Goal: Transaction & Acquisition: Book appointment/travel/reservation

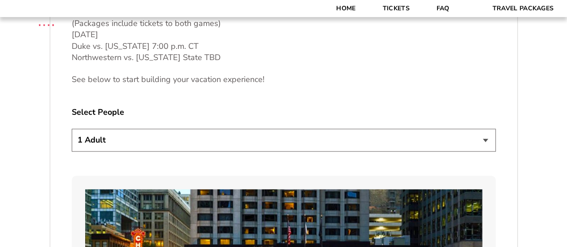
scroll to position [448, 0]
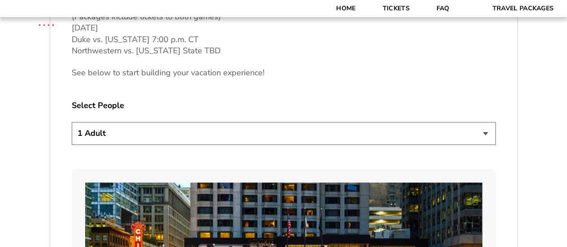
click at [325, 136] on select "1 Adult 2 Adults 3 Adults 4 Adults 2 Adults + 1 Child 2 Adults + 2 Children 2 A…" at bounding box center [284, 133] width 424 height 23
select select "2 Adults + 1 Child"
click at [72, 122] on select "1 Adult 2 Adults 3 Adults 4 Adults 2 Adults + 1 Child 2 Adults + 2 Children 2 A…" at bounding box center [284, 133] width 424 height 23
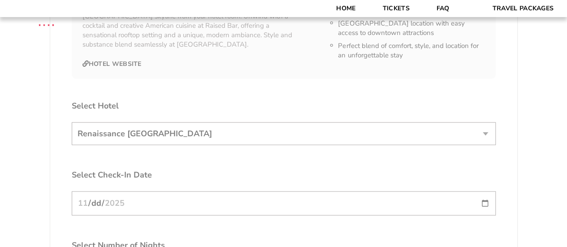
scroll to position [1121, 0]
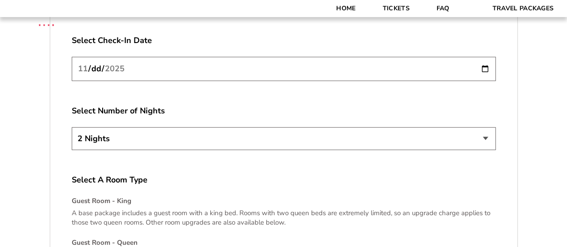
click at [486, 66] on input "[DATE]" at bounding box center [284, 69] width 424 height 24
click at [486, 69] on input "[DATE]" at bounding box center [284, 69] width 424 height 24
click at [489, 74] on input "[DATE]" at bounding box center [284, 69] width 424 height 24
click at [367, 139] on select "2 Nights 3 Nights 4 Nights" at bounding box center [284, 138] width 424 height 23
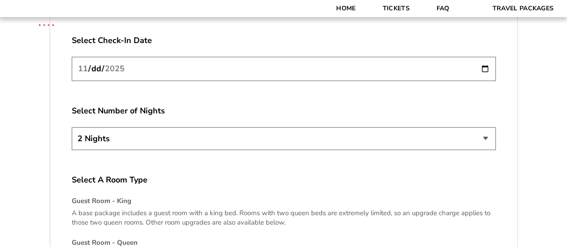
select select "3 Nights"
click at [72, 127] on select "2 Nights 3 Nights 4 Nights" at bounding box center [284, 138] width 424 height 23
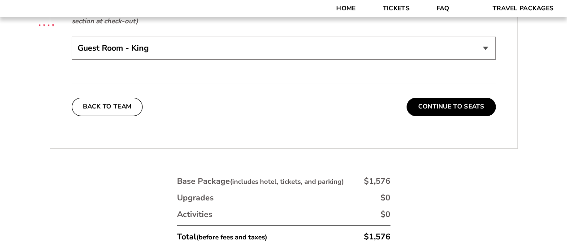
scroll to position [1435, 0]
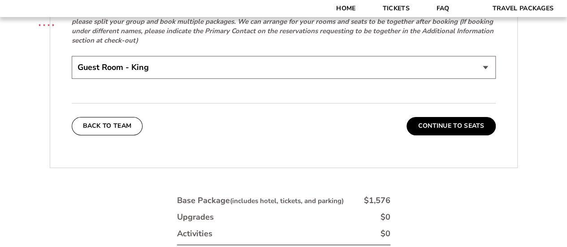
click at [343, 62] on select "Guest Room - King Guest Room - Queen (+$95 per night) Executive Suite (+$315 pe…" at bounding box center [284, 67] width 424 height 23
select select "Guest Room - Queen"
click at [72, 56] on select "Guest Room - King Guest Room - Queen (+$95 per night) Executive Suite (+$315 pe…" at bounding box center [284, 67] width 424 height 23
click at [470, 122] on button "Continue To Seats" at bounding box center [451, 126] width 89 height 18
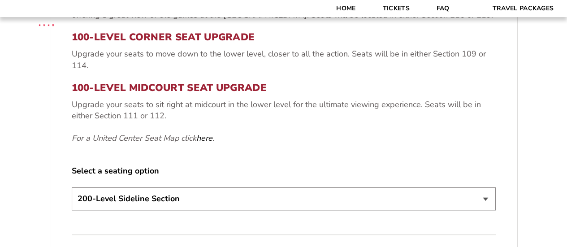
scroll to position [386, 0]
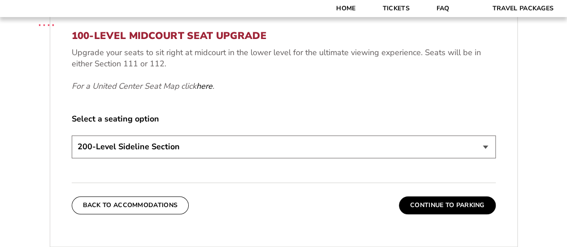
click at [487, 149] on select "200-Level Sideline Section 100-Level Corner Seat Upgrade (+$80 per person) 100-…" at bounding box center [284, 146] width 424 height 23
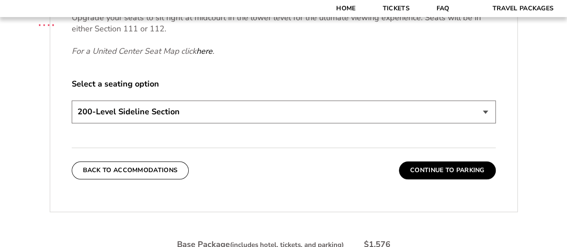
scroll to position [430, 0]
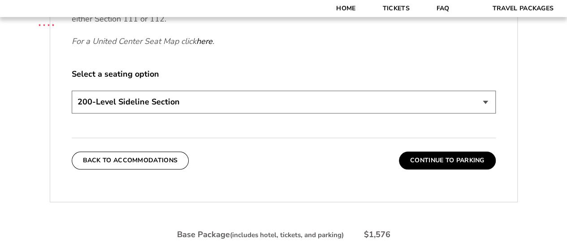
click at [489, 105] on select "200-Level Sideline Section 100-Level Corner Seat Upgrade (+$80 per person) 100-…" at bounding box center [284, 102] width 424 height 23
click at [530, 172] on div "1. Team 2. Accommodations 3. Seats 4. Parking 5. Details 1. Team Select Your Te…" at bounding box center [283, 93] width 511 height 645
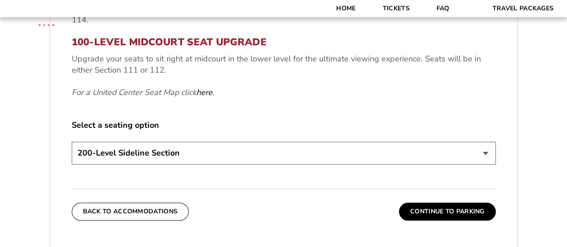
scroll to position [386, 0]
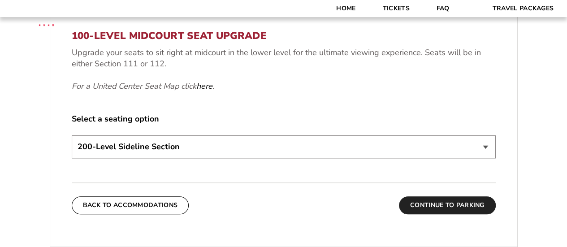
click at [451, 203] on button "Continue To Parking" at bounding box center [447, 205] width 97 height 18
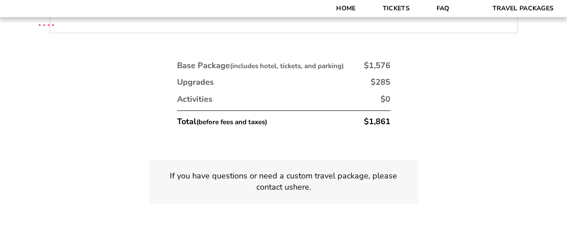
scroll to position [296, 0]
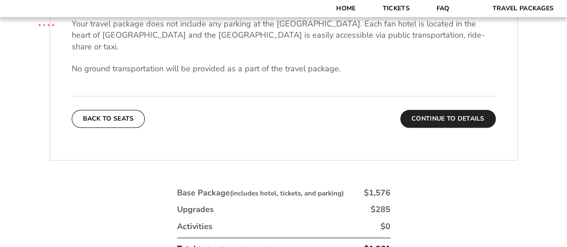
click at [460, 110] on button "Continue To Details" at bounding box center [447, 119] width 95 height 18
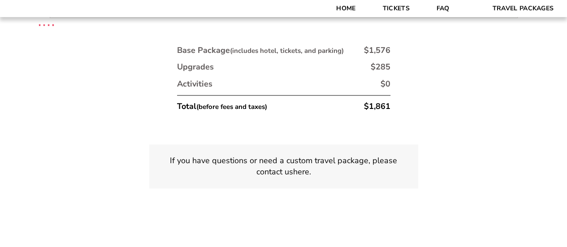
scroll to position [287, 0]
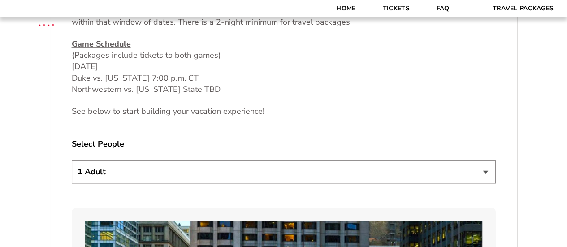
scroll to position [404, 0]
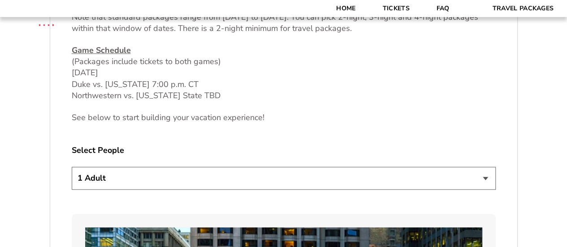
click at [293, 181] on select "1 Adult 2 Adults 3 Adults 4 Adults 2 Adults + 1 Child 2 Adults + 2 Children 2 A…" at bounding box center [284, 178] width 424 height 23
select select "2 Adults + 1 Child"
click at [72, 167] on select "1 Adult 2 Adults 3 Adults 4 Adults 2 Adults + 1 Child 2 Adults + 2 Children 2 A…" at bounding box center [284, 178] width 424 height 23
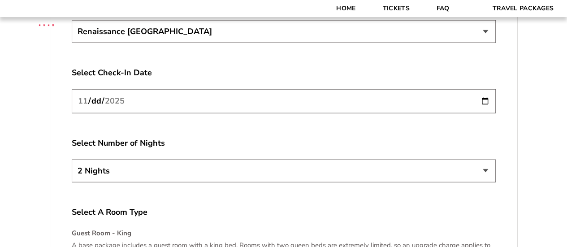
scroll to position [1121, 0]
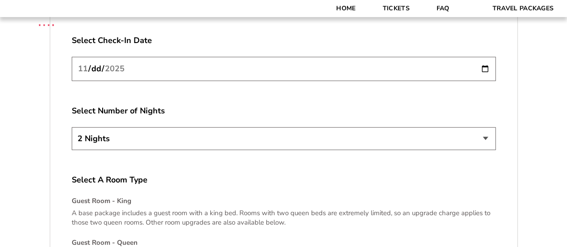
click at [77, 129] on select "2 Nights 3 Nights 4 Nights" at bounding box center [284, 138] width 424 height 23
select select "3 Nights"
click at [72, 127] on select "2 Nights 3 Nights 4 Nights" at bounding box center [284, 138] width 424 height 23
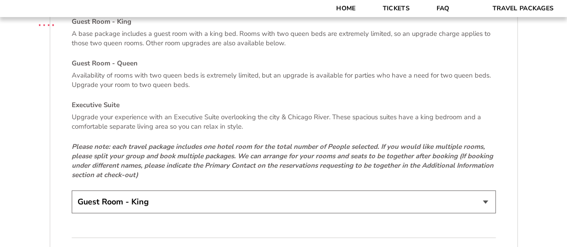
scroll to position [1435, 0]
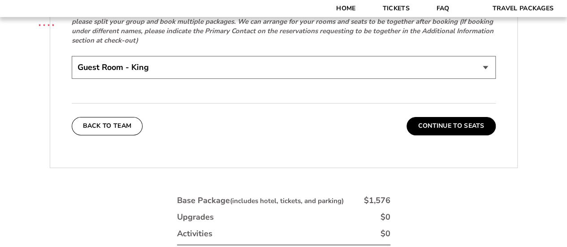
click at [241, 69] on select "Guest Room - King Guest Room - Queen (+$95 per night) Executive Suite (+$315 pe…" at bounding box center [284, 67] width 424 height 23
select select "Guest Room - Queen"
click at [72, 56] on select "Guest Room - King Guest Room - Queen (+$95 per night) Executive Suite (+$315 pe…" at bounding box center [284, 67] width 424 height 23
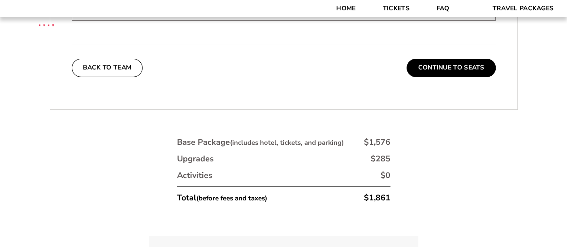
scroll to position [1480, 0]
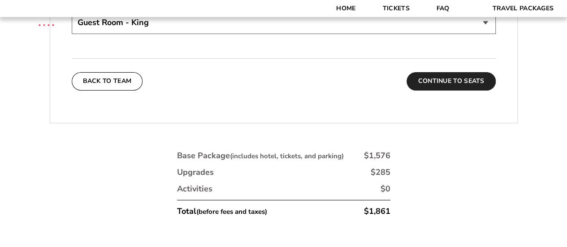
click at [455, 78] on button "Continue To Seats" at bounding box center [451, 81] width 89 height 18
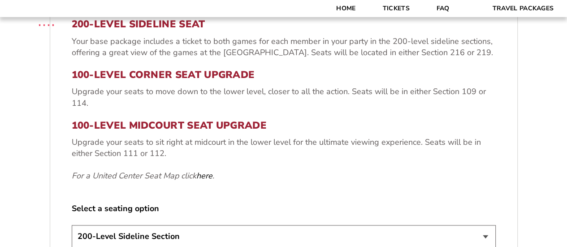
scroll to position [386, 0]
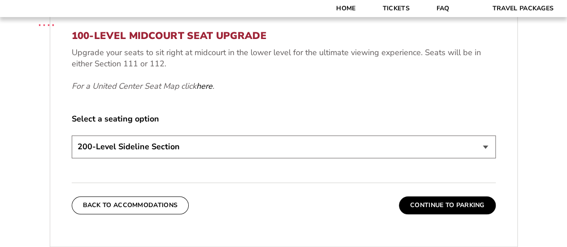
click at [363, 149] on select "200-Level Sideline Section 100-Level Corner Seat Upgrade (+$80 per person) 100-…" at bounding box center [284, 146] width 424 height 23
click at [72, 135] on select "200-Level Sideline Section 100-Level Corner Seat Upgrade (+$80 per person) 100-…" at bounding box center [284, 146] width 424 height 23
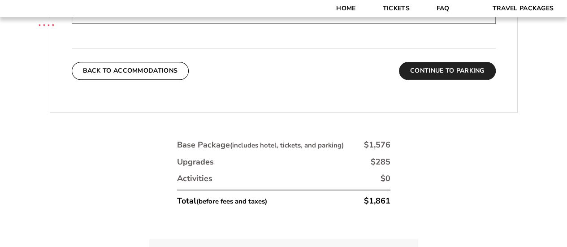
click at [450, 74] on button "Continue To Parking" at bounding box center [447, 71] width 97 height 18
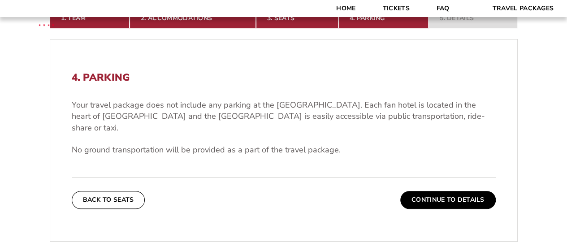
scroll to position [251, 0]
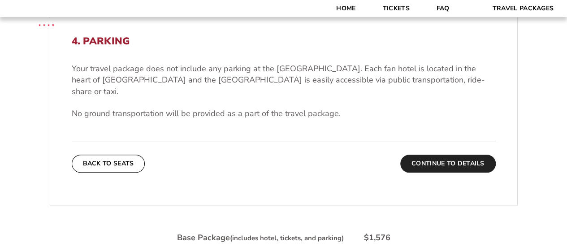
click at [464, 155] on button "Continue To Details" at bounding box center [447, 164] width 95 height 18
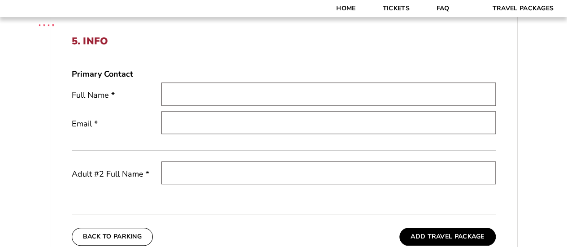
click at [184, 92] on input "text" at bounding box center [328, 93] width 334 height 23
type input "Paul Wood"
type input "pwood21@att.net"
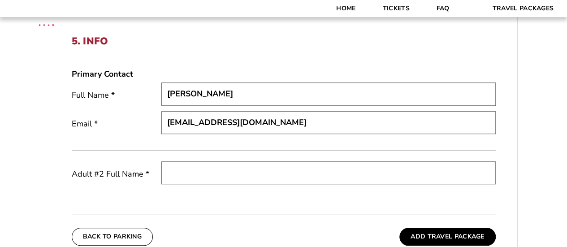
click at [199, 165] on input "text" at bounding box center [328, 172] width 334 height 23
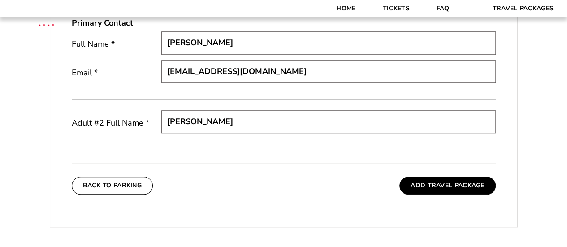
scroll to position [386, 0]
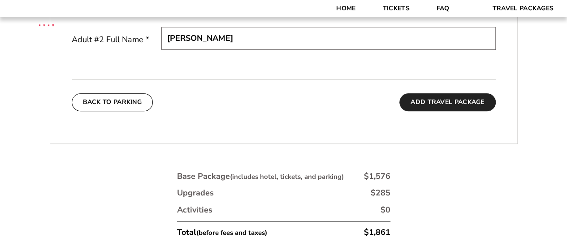
type input "Genie Wood"
click at [458, 104] on button "Add Travel Package" at bounding box center [447, 102] width 96 height 18
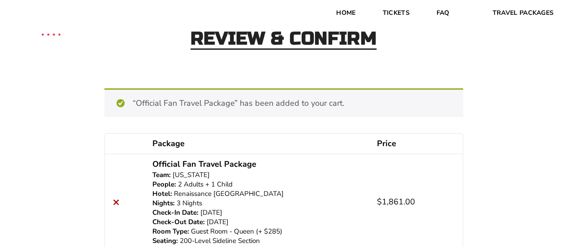
scroll to position [45, 0]
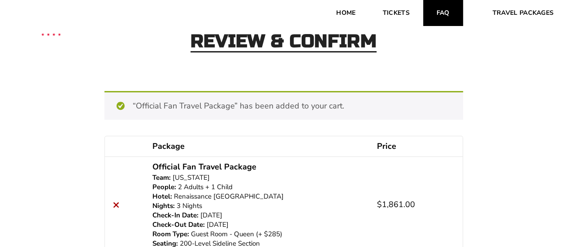
click at [442, 9] on link "FAQ" at bounding box center [443, 13] width 40 height 26
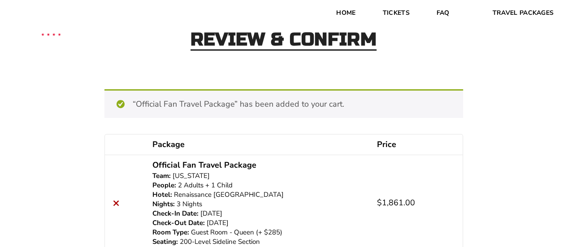
scroll to position [0, 0]
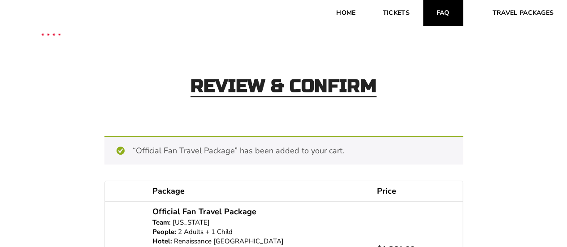
click at [447, 13] on link "FAQ" at bounding box center [443, 13] width 40 height 26
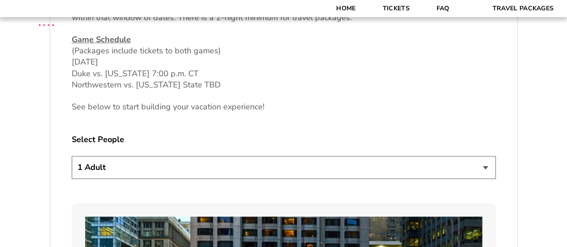
scroll to position [493, 0]
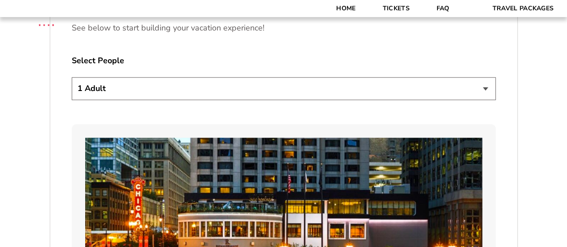
click at [278, 92] on select "1 Adult 2 Adults 3 Adults 4 Adults 2 Adults + 1 Child 2 Adults + 2 Children 2 A…" at bounding box center [284, 88] width 424 height 23
select select "3 Adults"
click at [72, 77] on select "1 Adult 2 Adults 3 Adults 4 Adults 2 Adults + 1 Child 2 Adults + 2 Children 2 A…" at bounding box center [284, 88] width 424 height 23
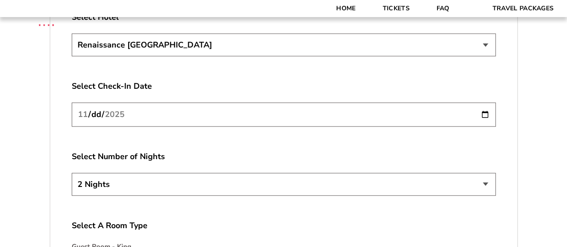
scroll to position [1166, 0]
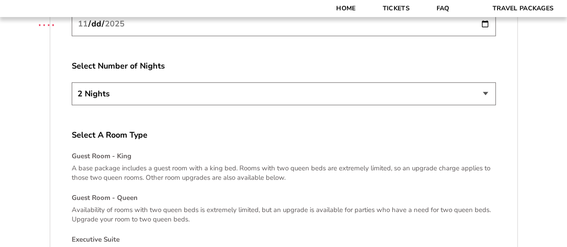
click at [194, 95] on select "2 Nights 3 Nights 4 Nights" at bounding box center [284, 93] width 424 height 23
select select "3 Nights"
click at [72, 82] on select "2 Nights 3 Nights 4 Nights" at bounding box center [284, 93] width 424 height 23
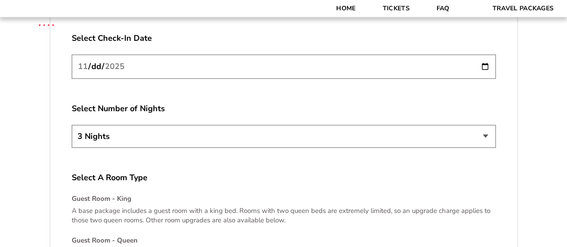
scroll to position [1031, 0]
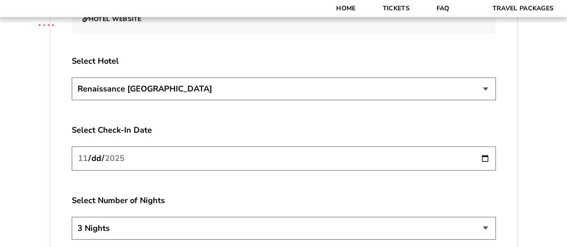
click at [325, 92] on select "Renaissance [GEOGRAPHIC_DATA]" at bounding box center [284, 89] width 424 height 23
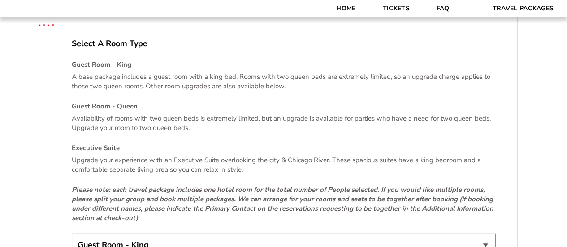
scroll to position [1345, 0]
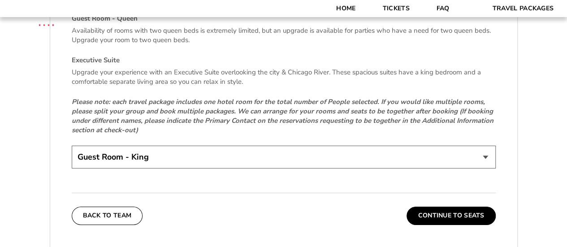
click at [282, 151] on select "Guest Room - King Guest Room - Queen (+$95 per night) Executive Suite (+$315 pe…" at bounding box center [284, 157] width 424 height 23
select select "Guest Room - Queen"
click at [72, 146] on select "Guest Room - King Guest Room - Queen (+$95 per night) Executive Suite (+$315 pe…" at bounding box center [284, 157] width 424 height 23
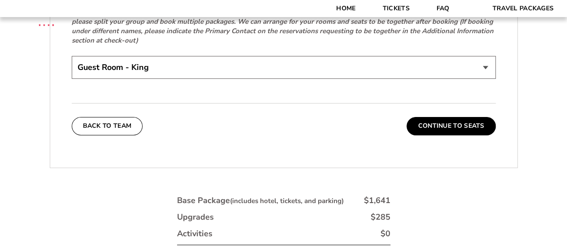
scroll to position [1524, 0]
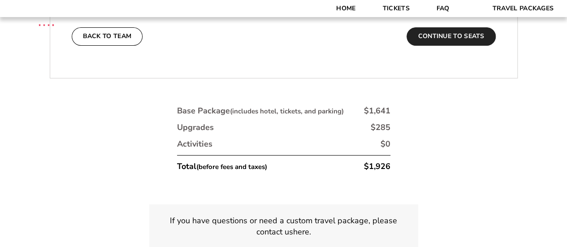
click at [444, 39] on button "Continue To Seats" at bounding box center [451, 36] width 89 height 18
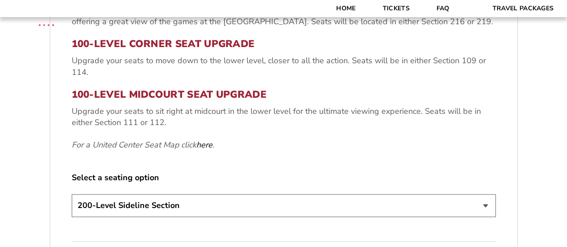
scroll to position [341, 0]
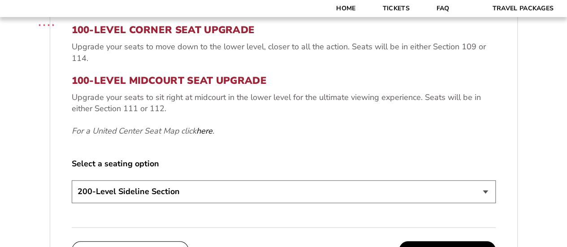
click at [234, 191] on select "200-Level Sideline Section 100-Level Corner Seat Upgrade (+$80 per person) 100-…" at bounding box center [284, 191] width 424 height 23
select select "100-Level Corner Seat Upgrade"
click at [72, 180] on select "200-Level Sideline Section 100-Level Corner Seat Upgrade (+$80 per person) 100-…" at bounding box center [284, 191] width 424 height 23
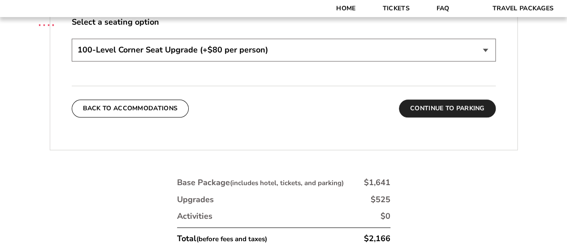
scroll to position [520, 0]
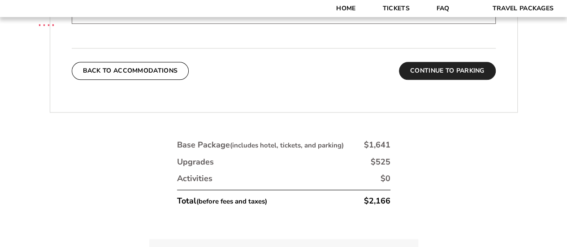
click at [463, 73] on button "Continue To Parking" at bounding box center [447, 71] width 97 height 18
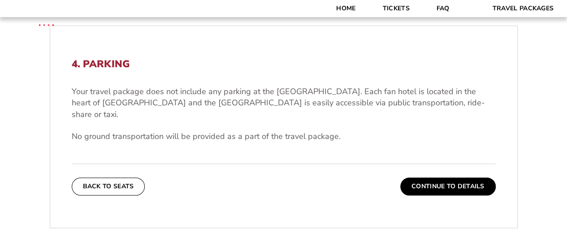
scroll to position [206, 0]
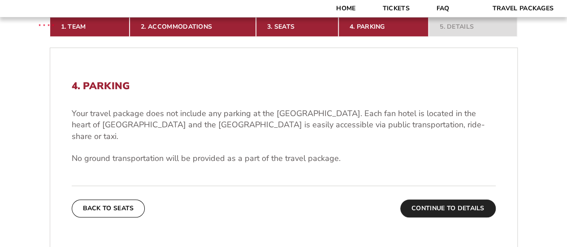
click at [444, 200] on button "Continue To Details" at bounding box center [447, 209] width 95 height 18
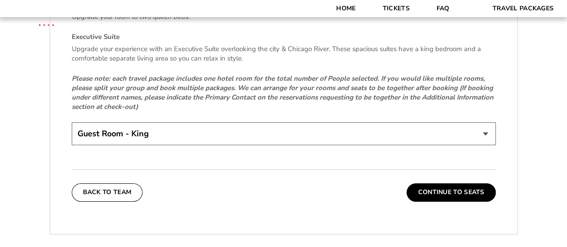
scroll to position [1390, 0]
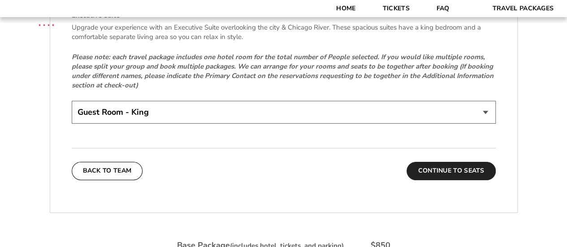
click at [450, 173] on button "Continue To Seats" at bounding box center [451, 171] width 89 height 18
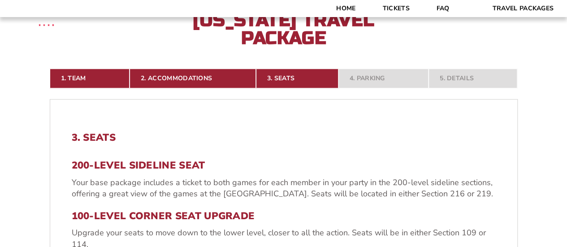
scroll to position [206, 0]
